Goal: Navigation & Orientation: Understand site structure

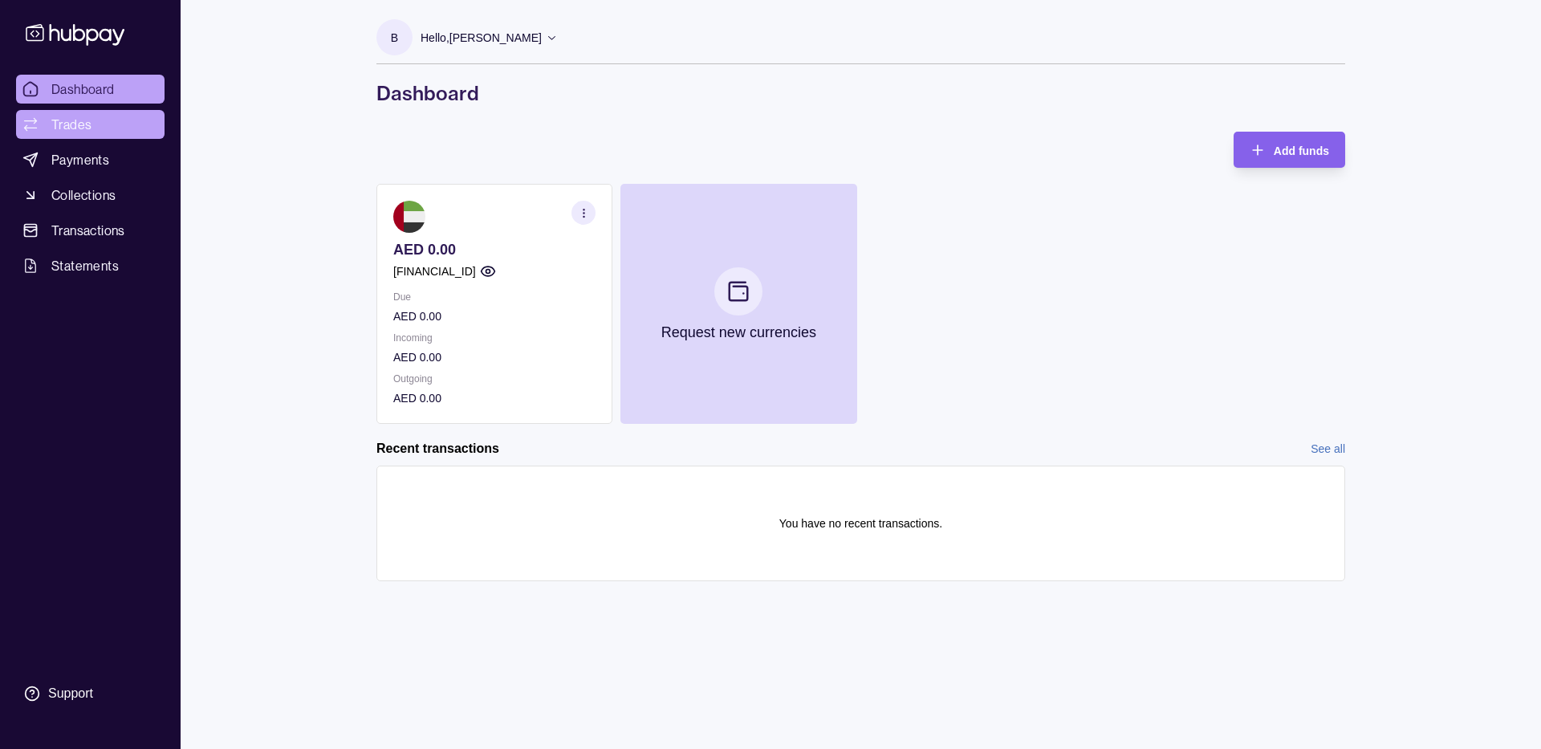
click at [100, 135] on link "Trades" at bounding box center [90, 124] width 148 height 29
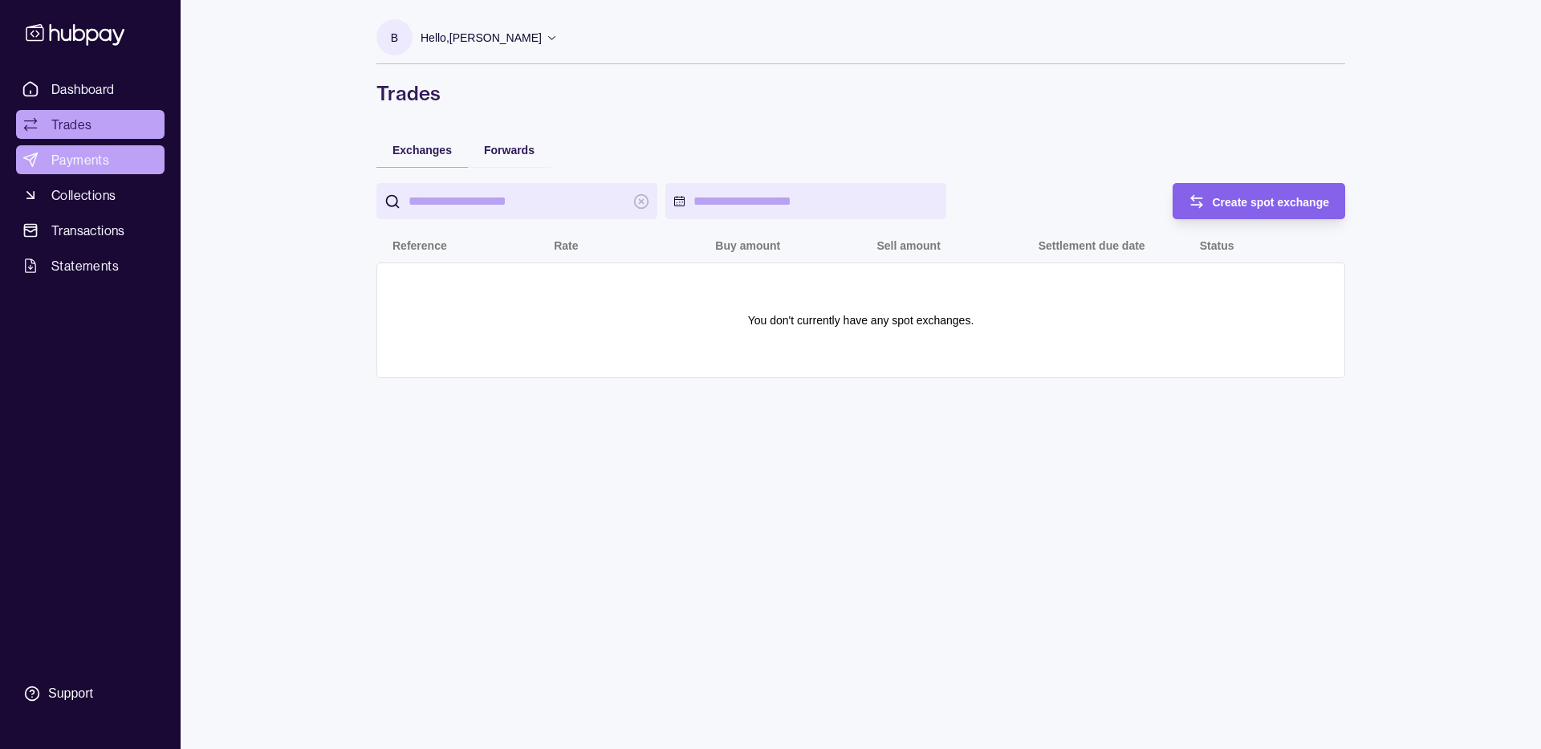
click at [105, 168] on span "Payments" at bounding box center [80, 159] width 58 height 19
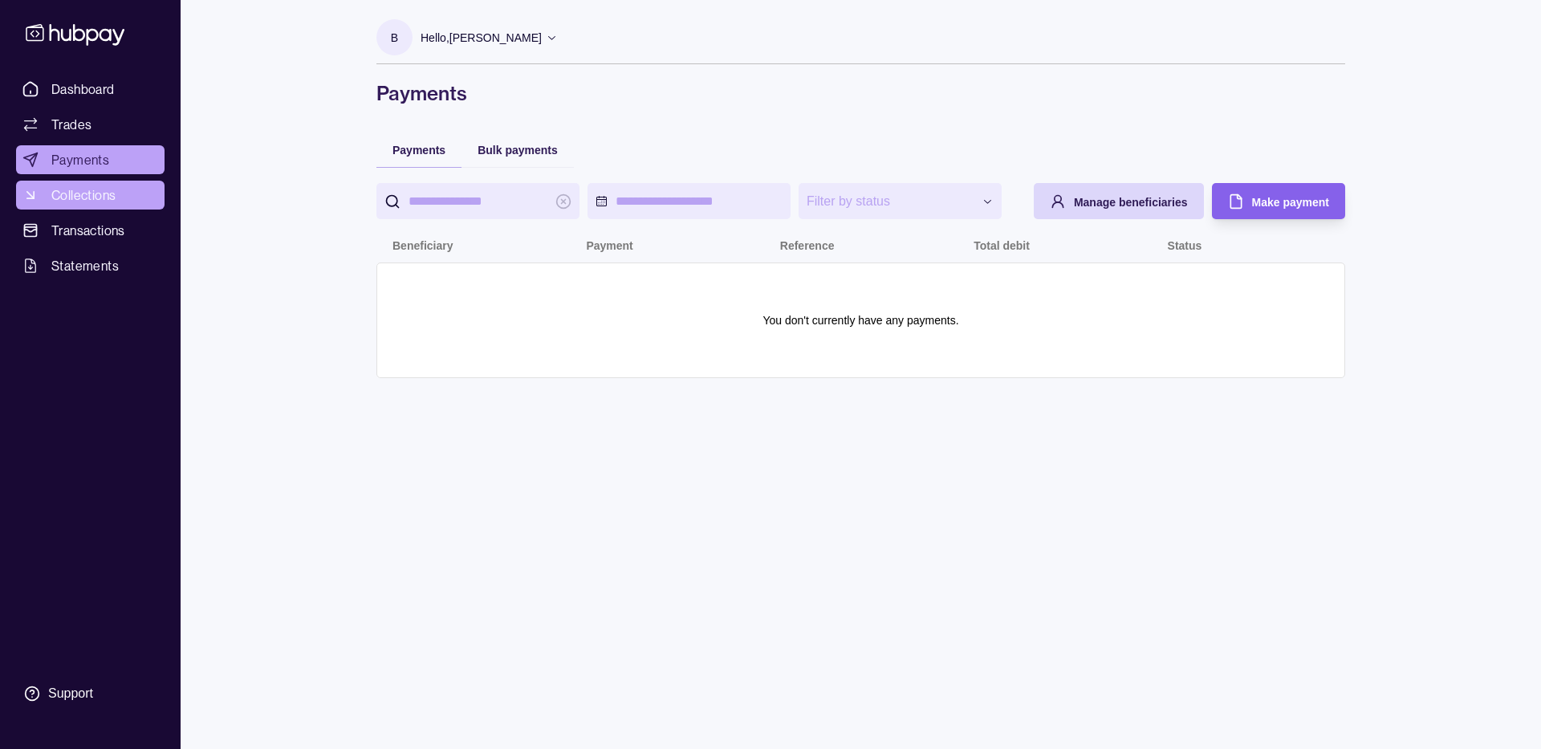
click at [132, 200] on link "Collections" at bounding box center [90, 195] width 148 height 29
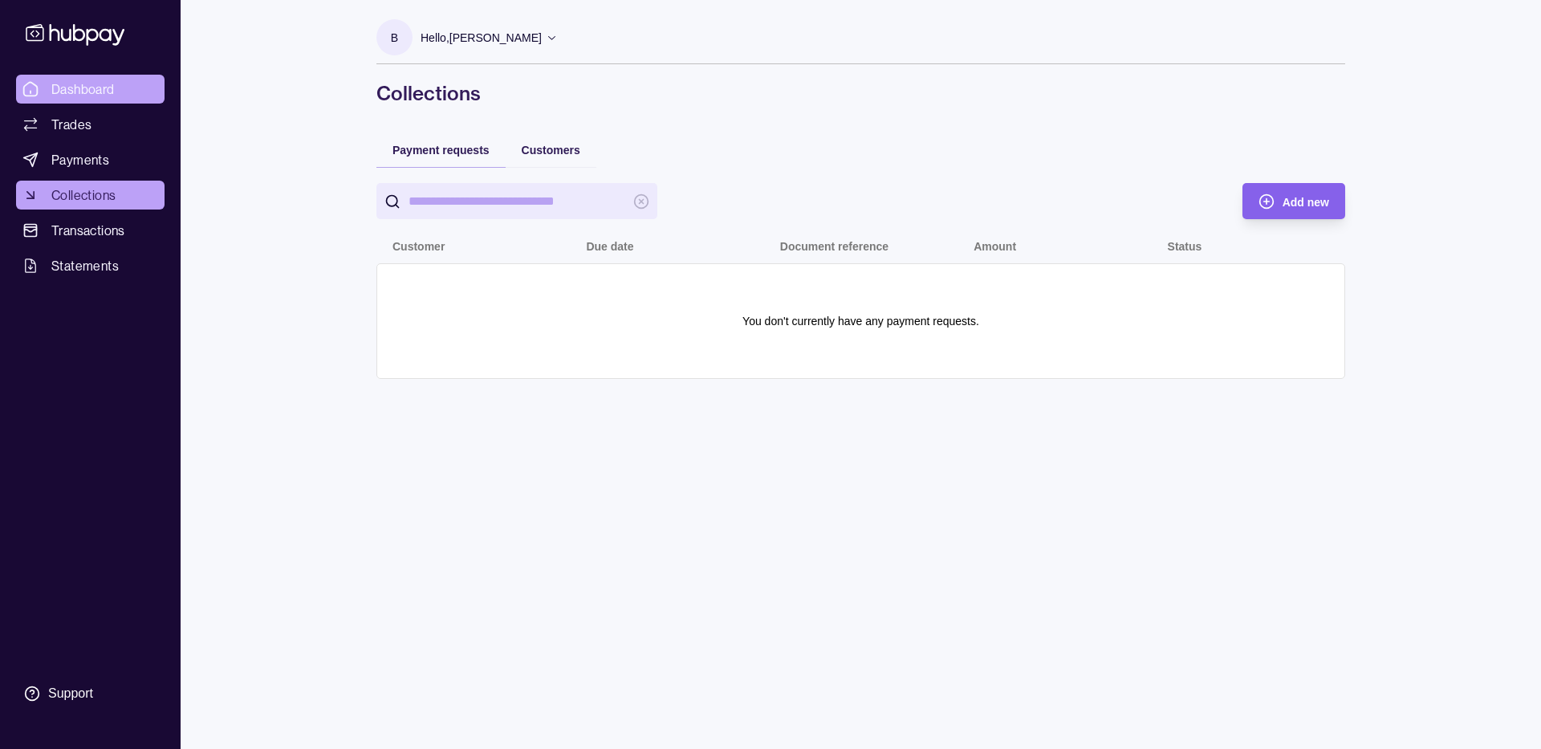
click at [109, 88] on span "Dashboard" at bounding box center [82, 88] width 63 height 19
